Goal: Complete application form

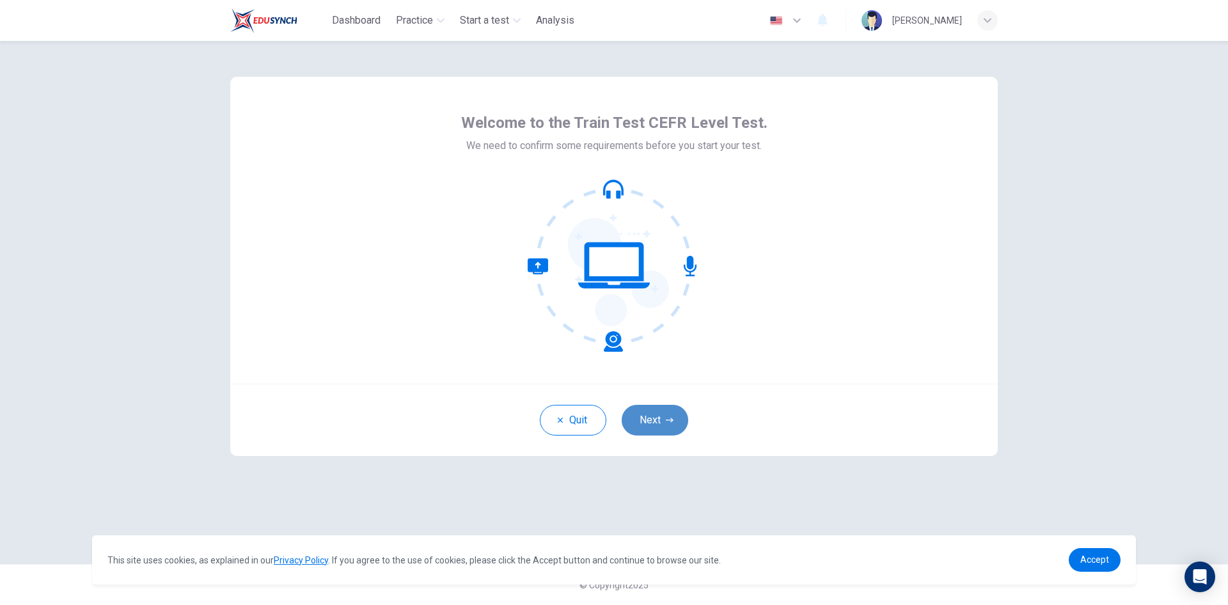
click at [659, 418] on button "Next" at bounding box center [655, 420] width 67 height 31
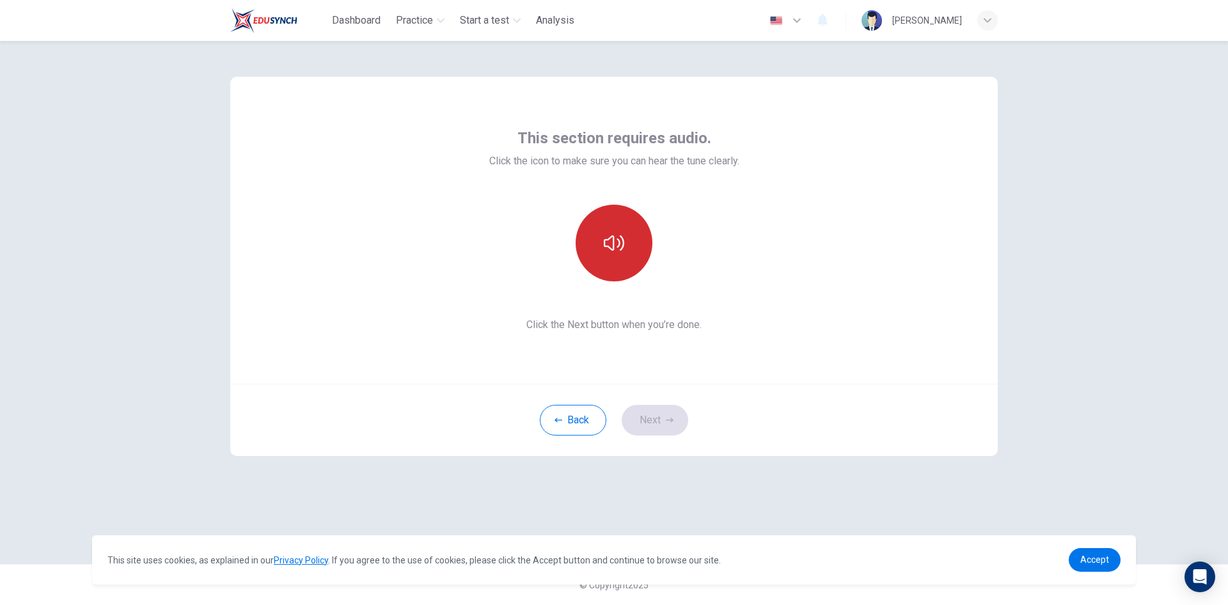
click at [621, 258] on button "button" at bounding box center [614, 243] width 77 height 77
click at [663, 416] on button "Next" at bounding box center [655, 420] width 67 height 31
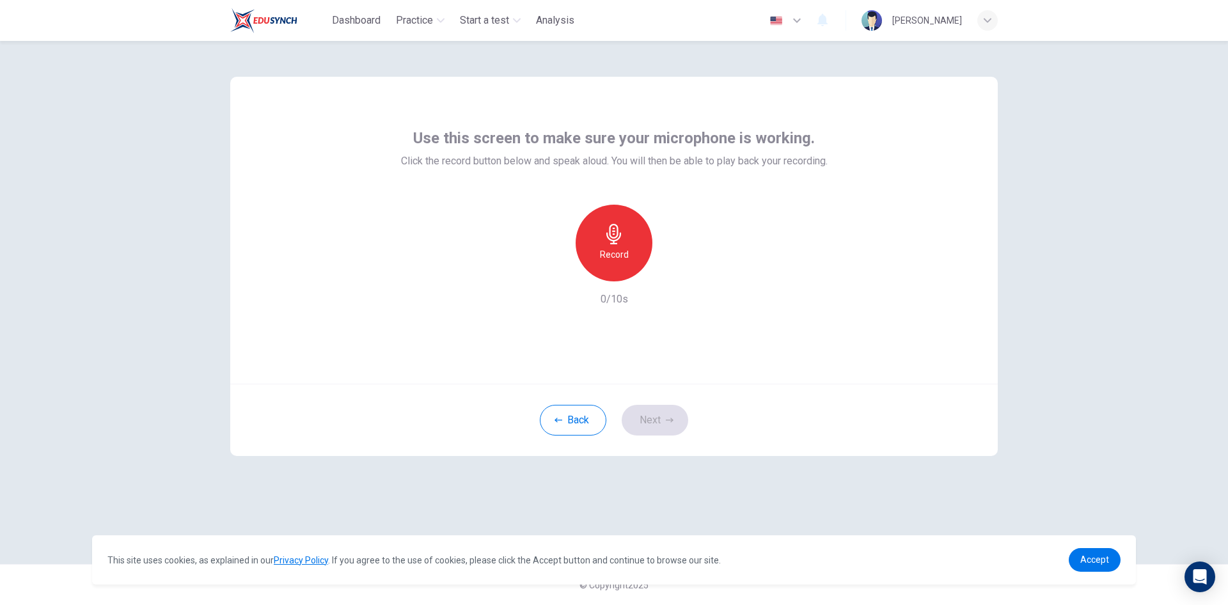
click at [615, 260] on h6 "Record" at bounding box center [614, 254] width 29 height 15
click at [615, 251] on h6 "Record" at bounding box center [614, 254] width 29 height 15
click at [664, 422] on button "Next" at bounding box center [655, 420] width 67 height 31
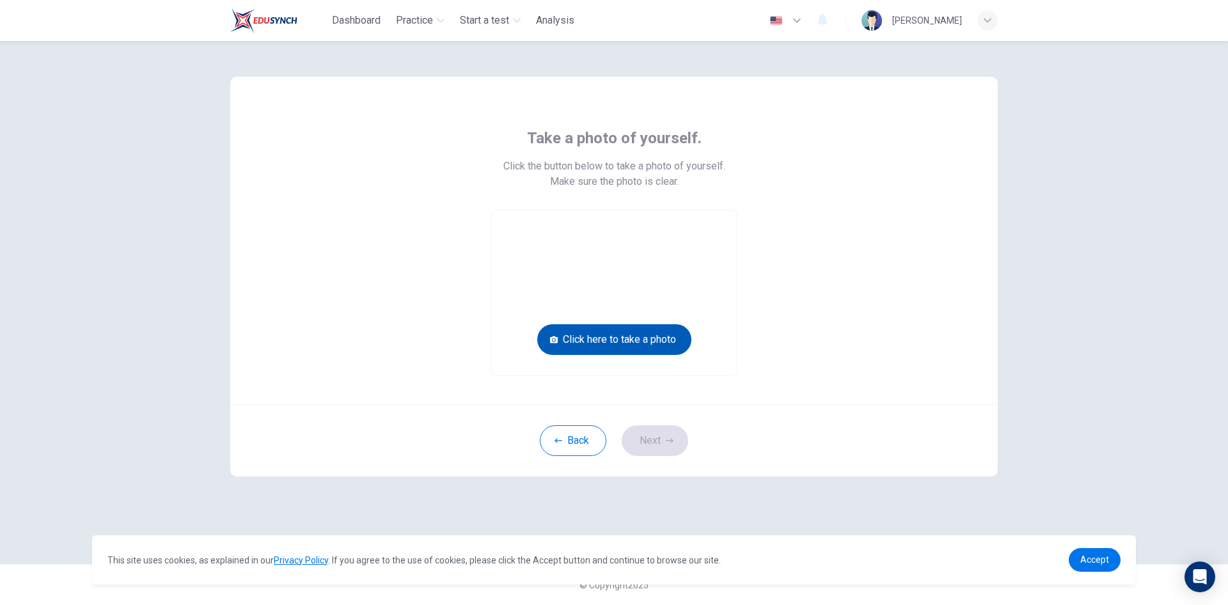
click at [652, 342] on button "Click here to take a photo" at bounding box center [614, 339] width 154 height 31
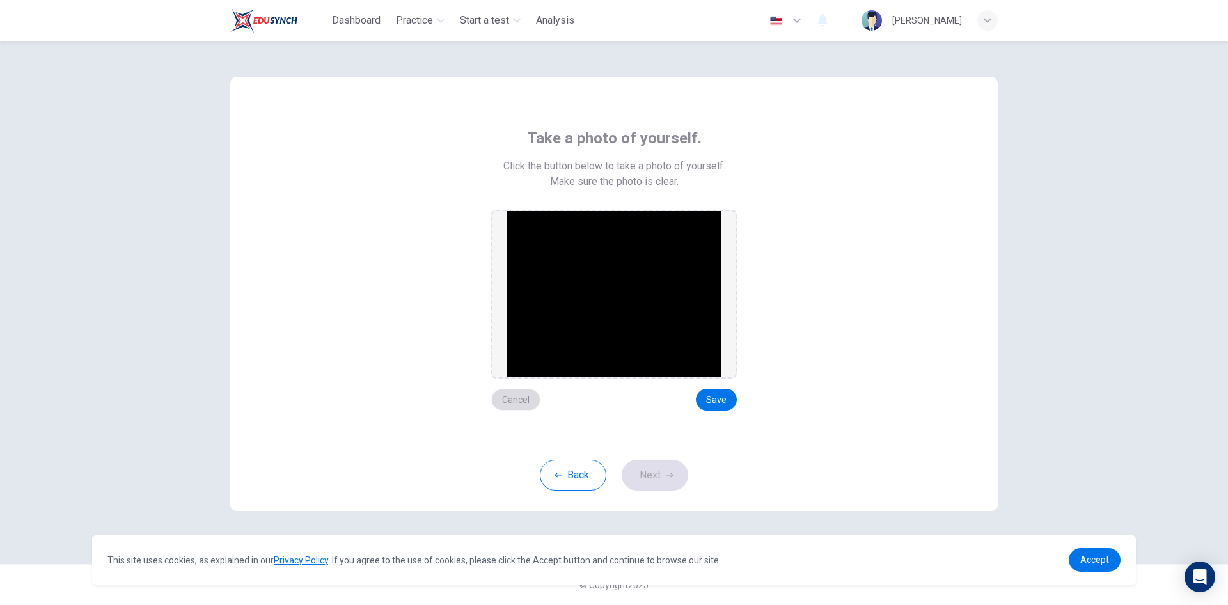
click at [517, 400] on button "Cancel" at bounding box center [515, 400] width 49 height 22
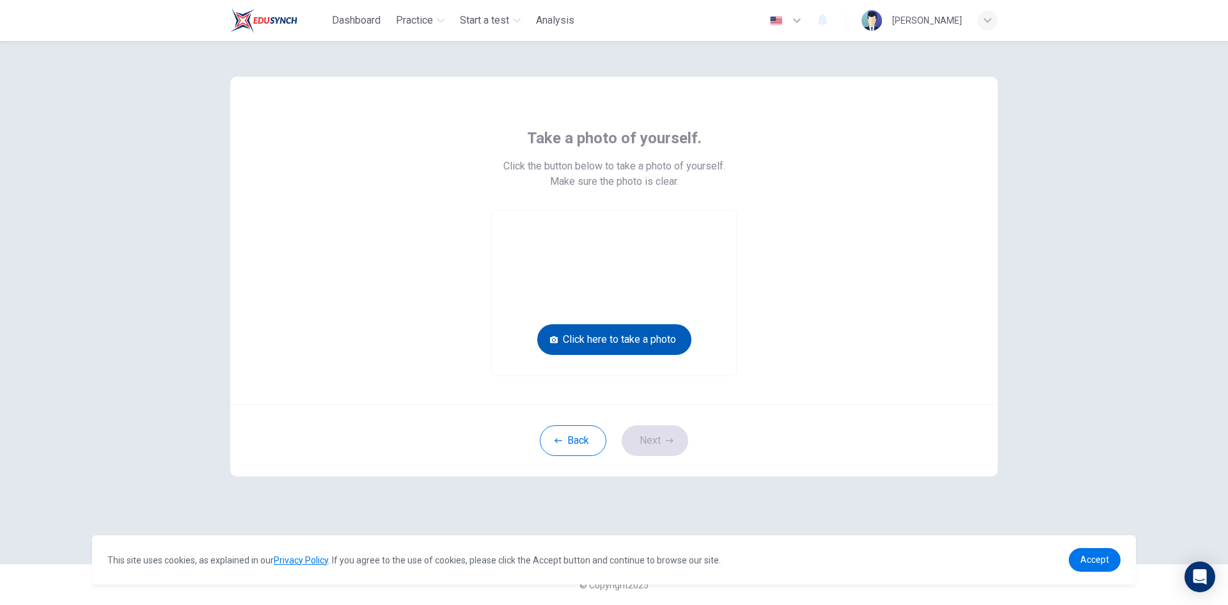
click at [627, 344] on button "Click here to take a photo" at bounding box center [614, 339] width 154 height 31
click at [612, 338] on button "Click here to take a photo" at bounding box center [614, 339] width 154 height 31
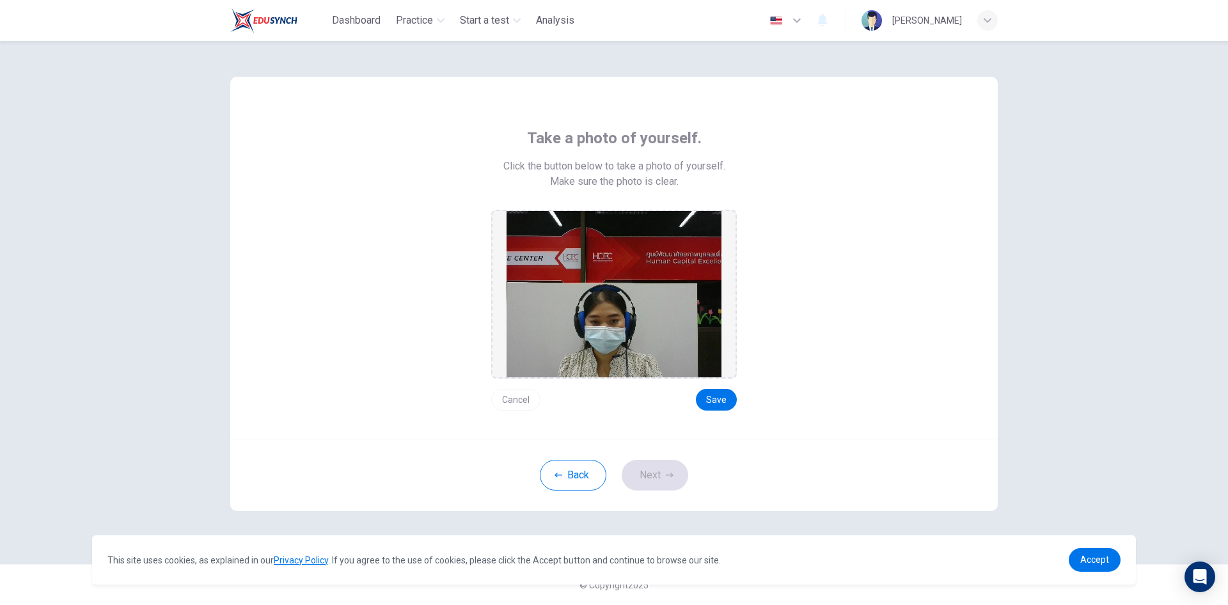
click at [512, 394] on button "Cancel" at bounding box center [515, 400] width 49 height 22
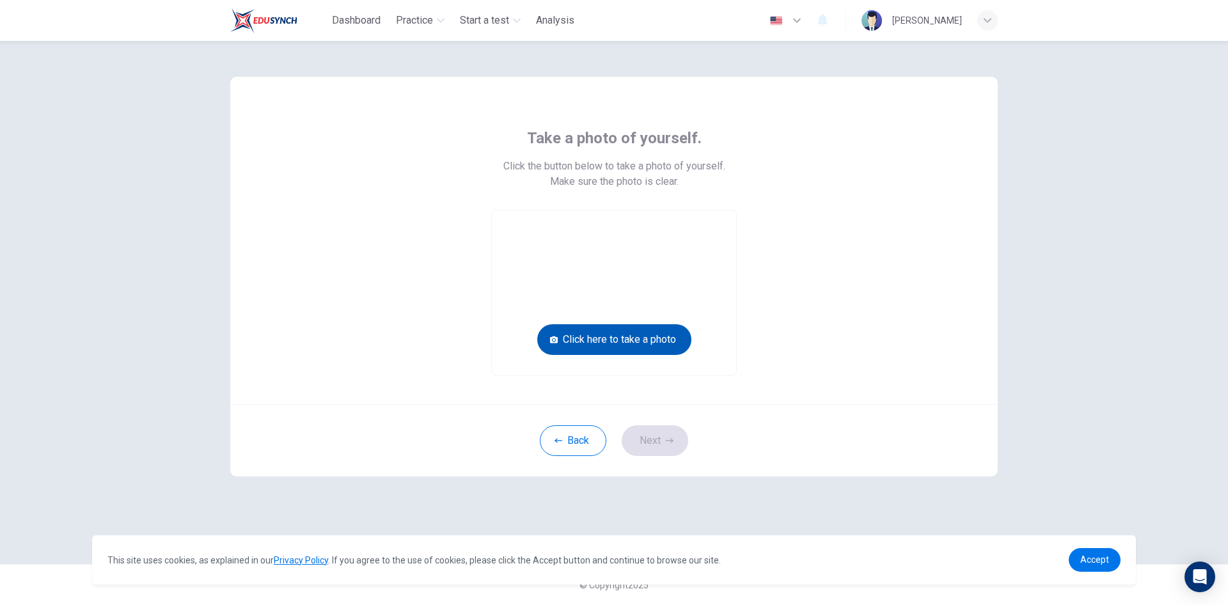
click at [640, 344] on button "Click here to take a photo" at bounding box center [614, 339] width 154 height 31
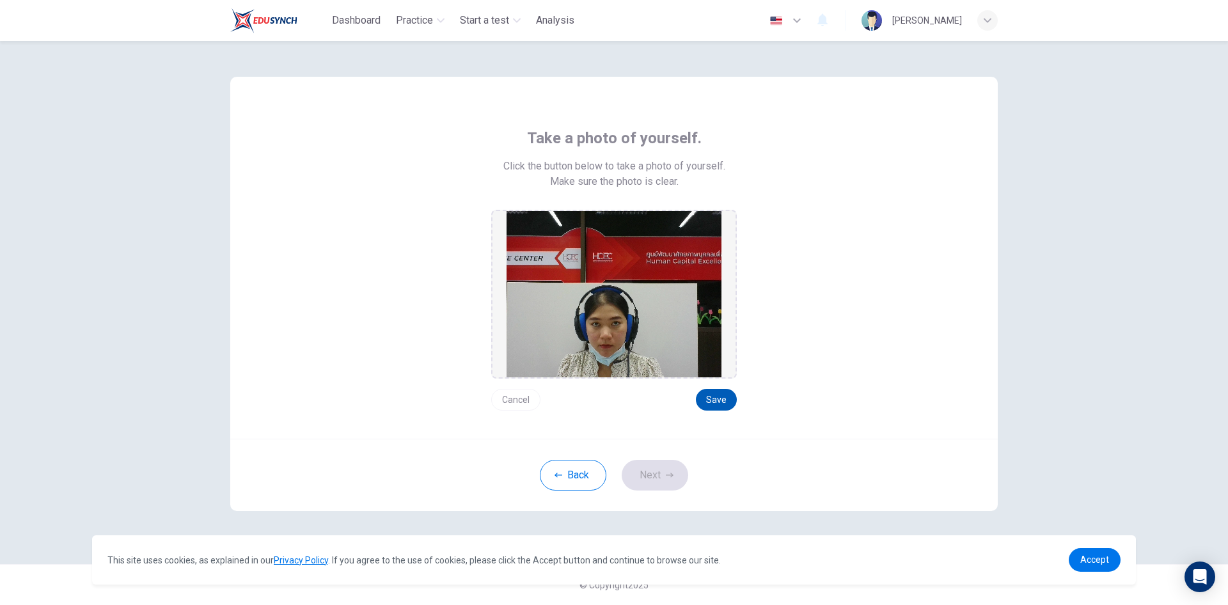
click at [712, 399] on button "Save" at bounding box center [716, 400] width 41 height 22
click at [666, 475] on icon "button" at bounding box center [670, 475] width 8 height 4
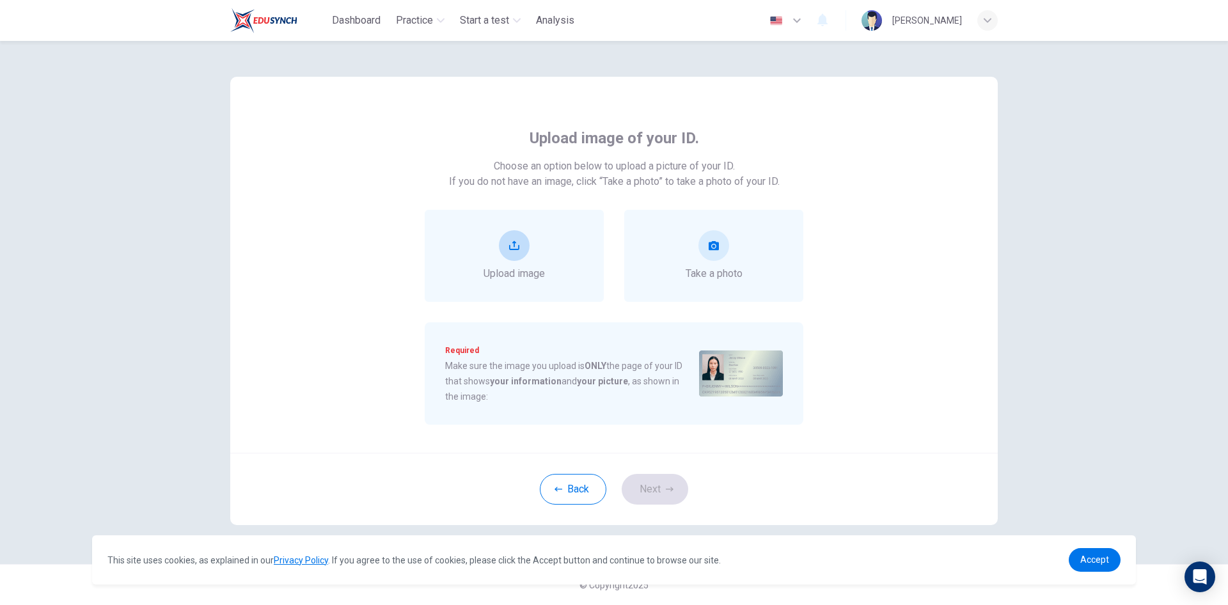
click at [514, 246] on icon "upload" at bounding box center [514, 245] width 10 height 9
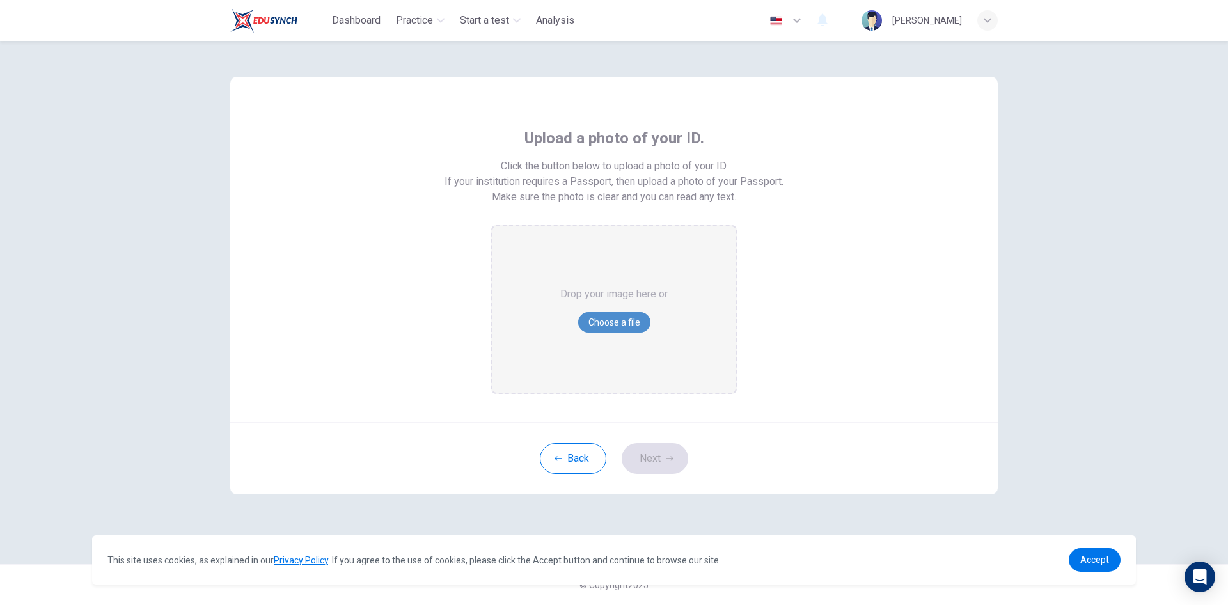
click at [610, 320] on button "Choose a file" at bounding box center [614, 322] width 72 height 20
click at [614, 278] on div "Drop your image here or Choose a file" at bounding box center [613, 309] width 107 height 166
click at [1092, 560] on span "Accept" at bounding box center [1094, 560] width 29 height 10
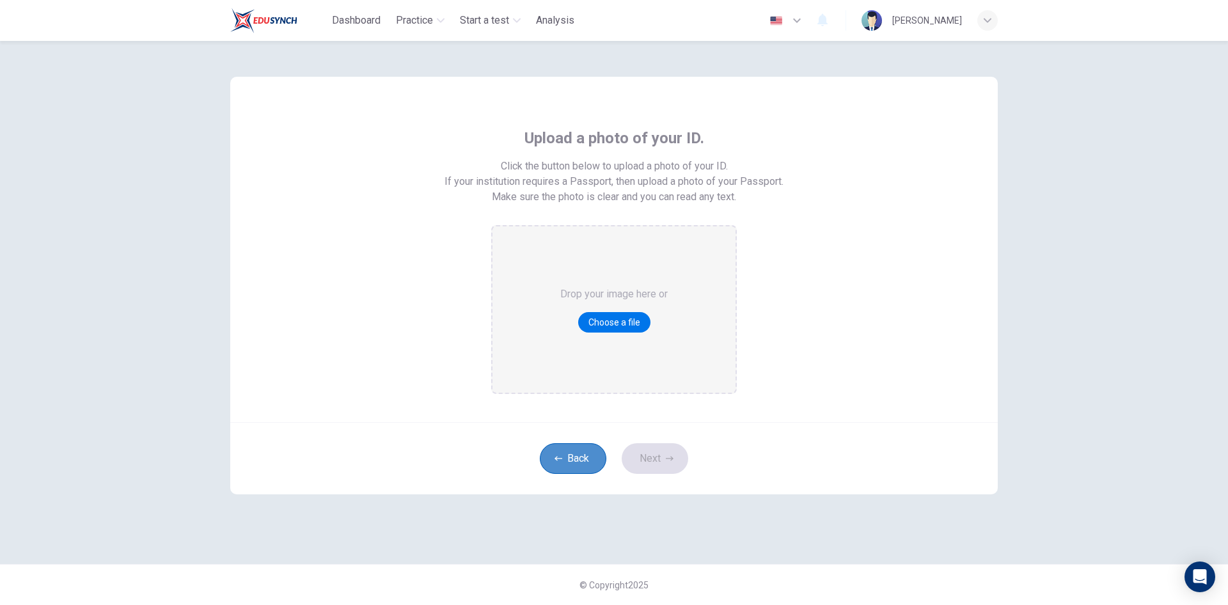
click at [583, 464] on button "Back" at bounding box center [573, 458] width 67 height 31
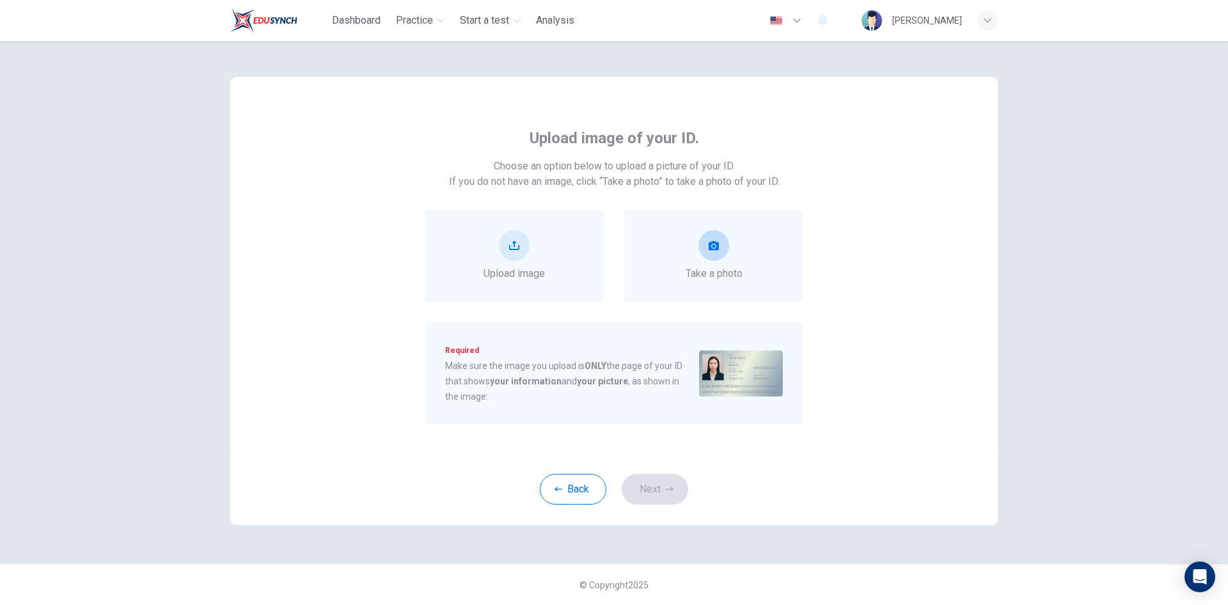
click at [725, 260] on div "Take a photo" at bounding box center [714, 255] width 57 height 51
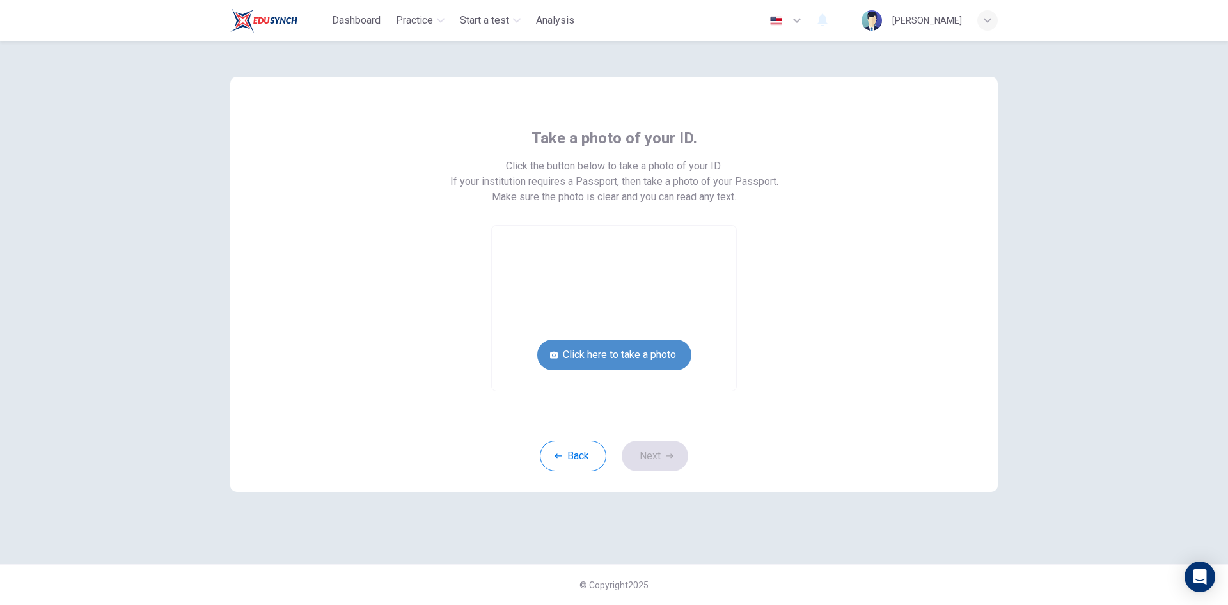
click at [643, 355] on button "Click here to take a photo" at bounding box center [614, 355] width 154 height 31
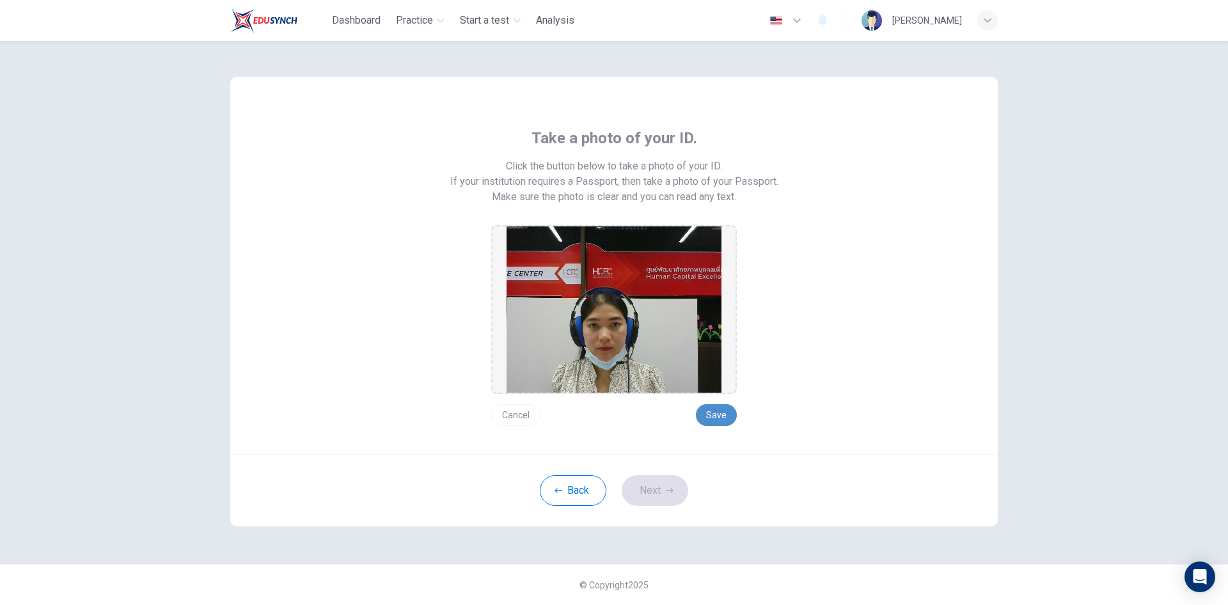
click at [715, 409] on button "Save" at bounding box center [716, 415] width 41 height 22
click at [663, 493] on button "Next" at bounding box center [655, 490] width 67 height 31
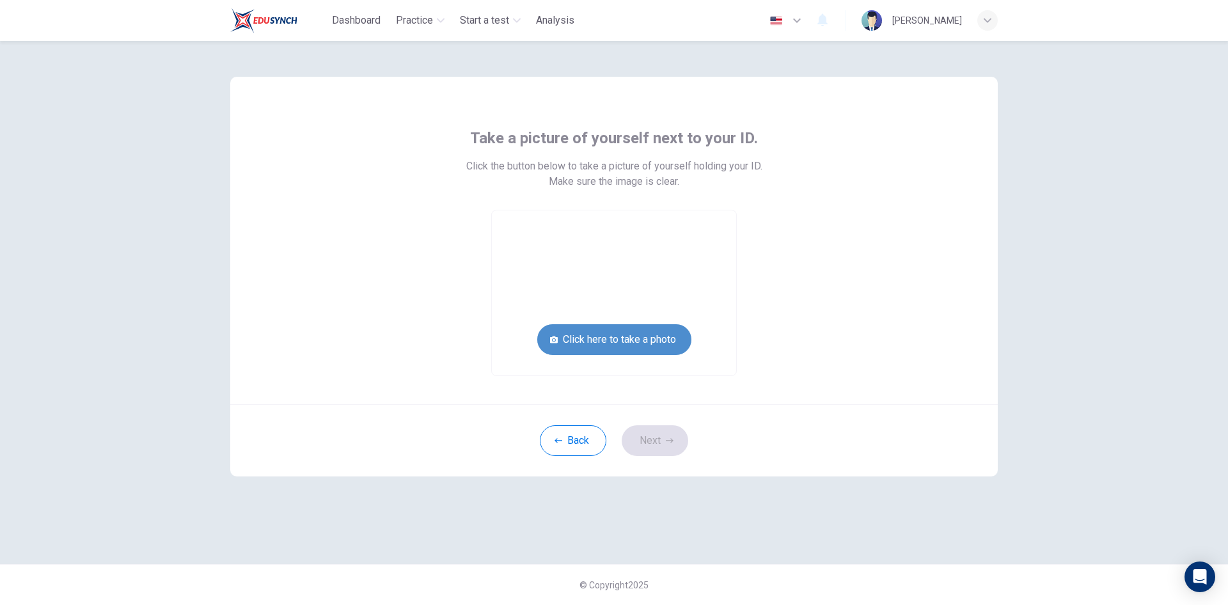
click at [631, 336] on button "Click here to take a photo" at bounding box center [614, 339] width 154 height 31
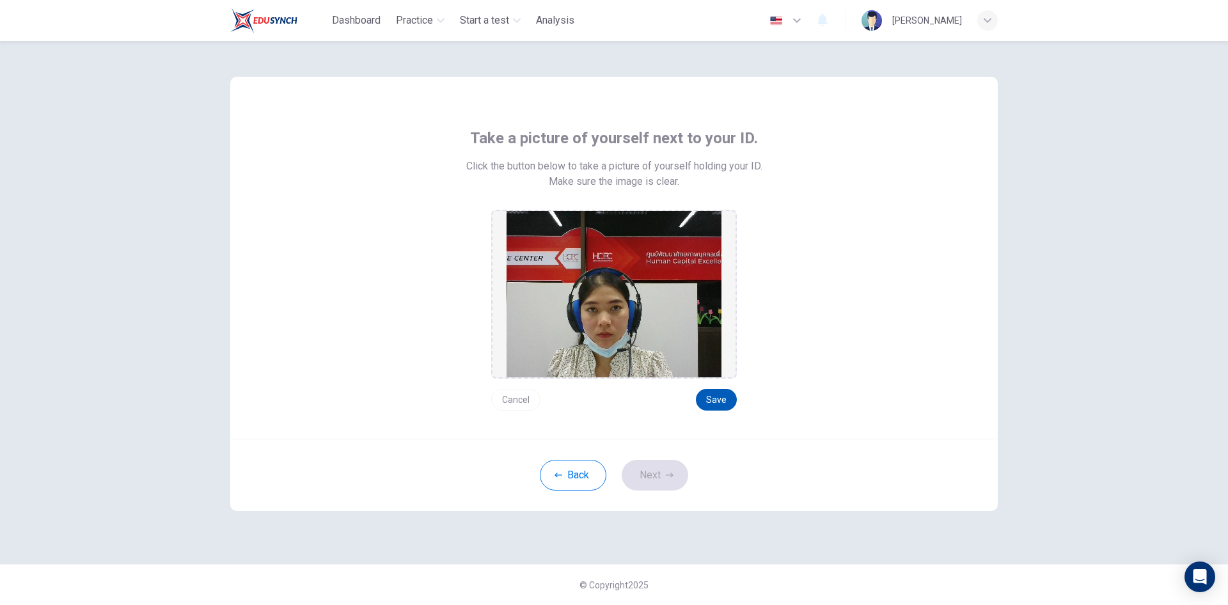
click at [723, 402] on button "Save" at bounding box center [716, 400] width 41 height 22
click at [651, 471] on button "Next" at bounding box center [655, 475] width 67 height 31
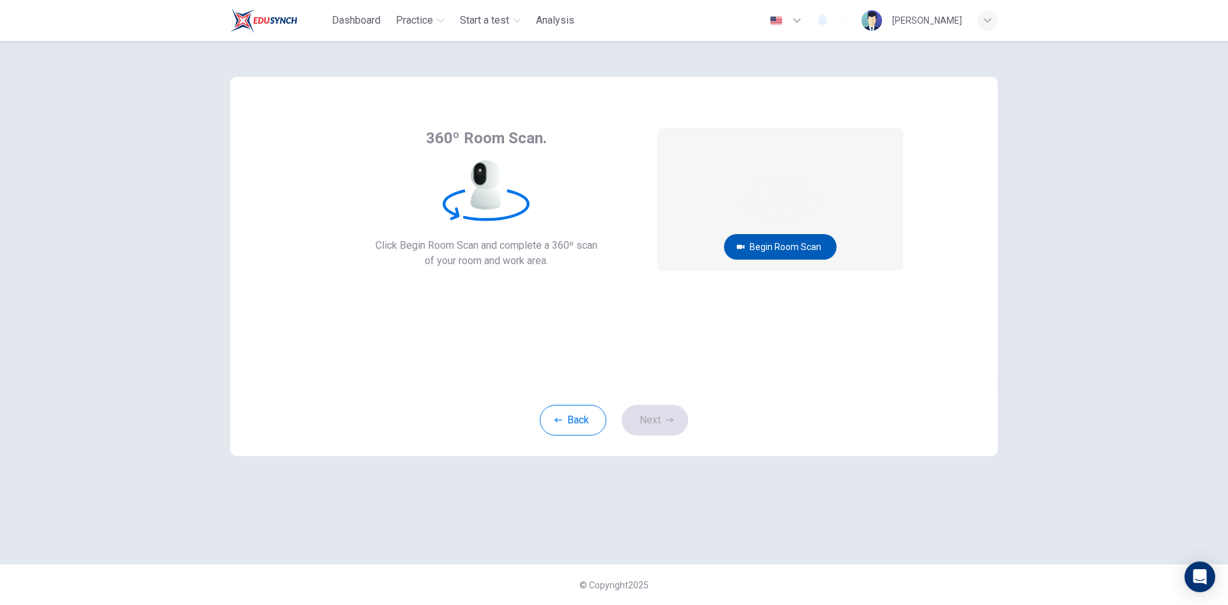
click at [786, 246] on button "Begin Room Scan" at bounding box center [780, 247] width 113 height 26
